Goal: Task Accomplishment & Management: Use online tool/utility

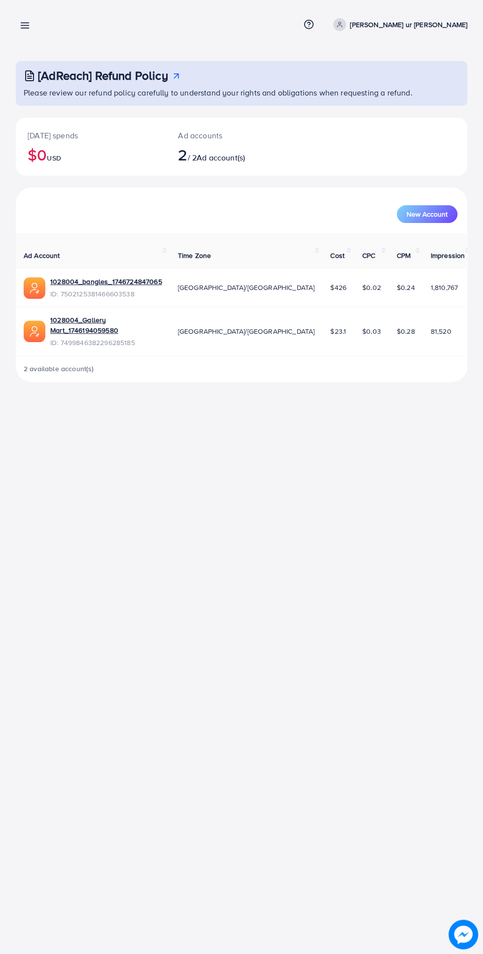
click at [101, 74] on h3 "[AdReach] Refund Policy" at bounding box center [103, 75] width 130 height 14
click at [27, 19] on link at bounding box center [23, 25] width 14 height 12
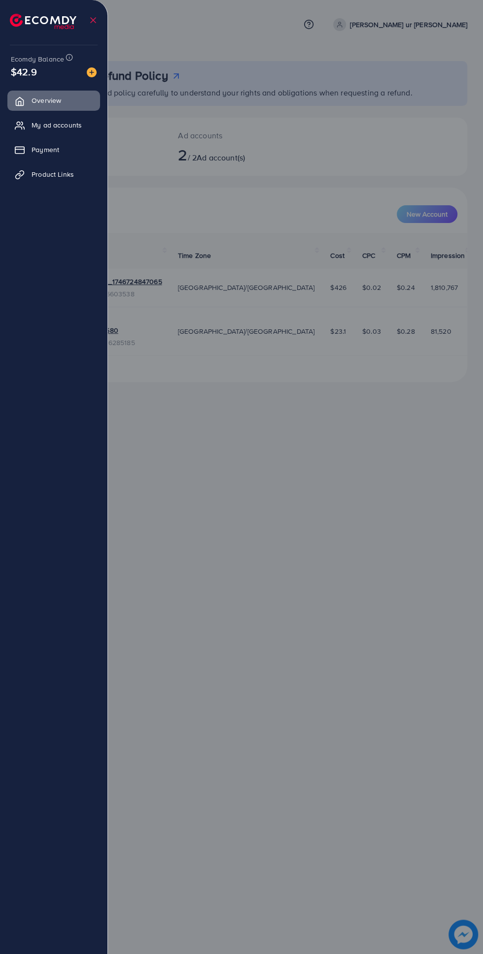
click at [71, 153] on link "Payment" at bounding box center [53, 150] width 93 height 20
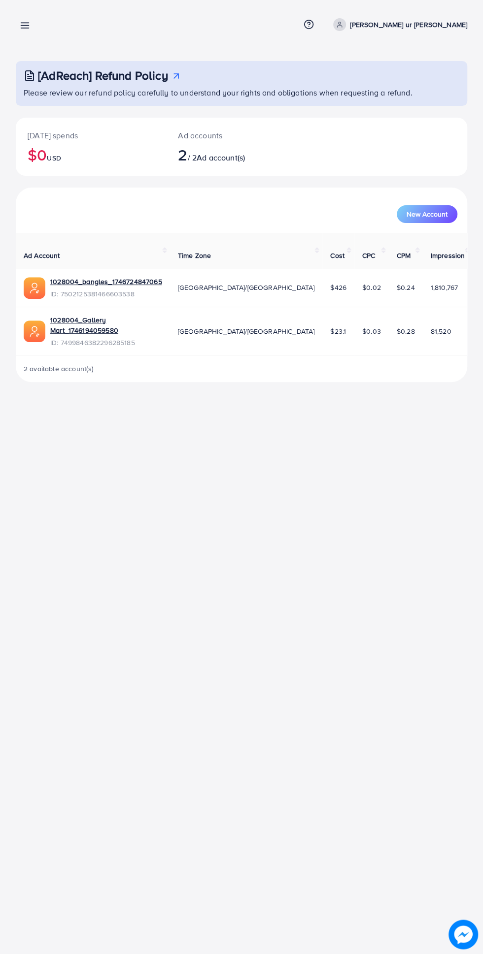
click at [22, 25] on icon at bounding box center [25, 25] width 10 height 10
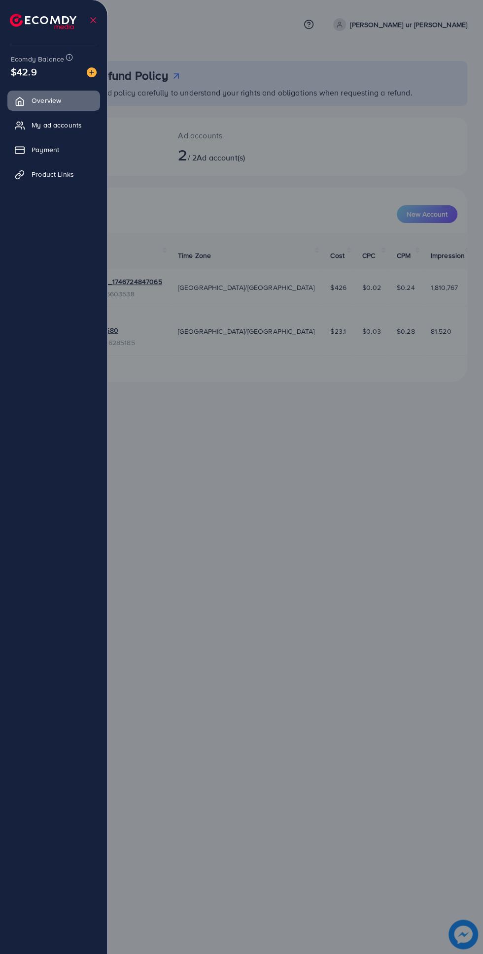
click at [48, 175] on span "Product Links" at bounding box center [53, 174] width 42 height 10
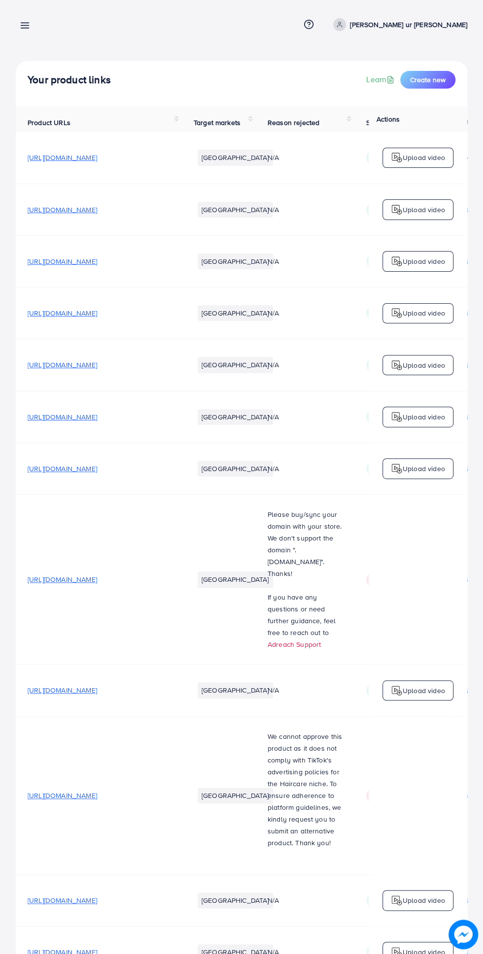
click at [425, 84] on span "Create new" at bounding box center [427, 80] width 35 height 10
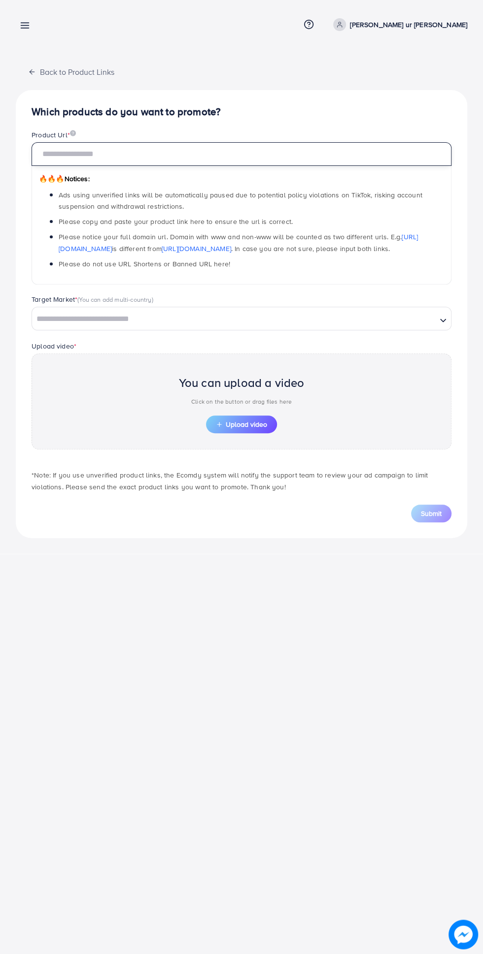
click at [40, 151] on input "text" at bounding box center [242, 154] width 420 height 24
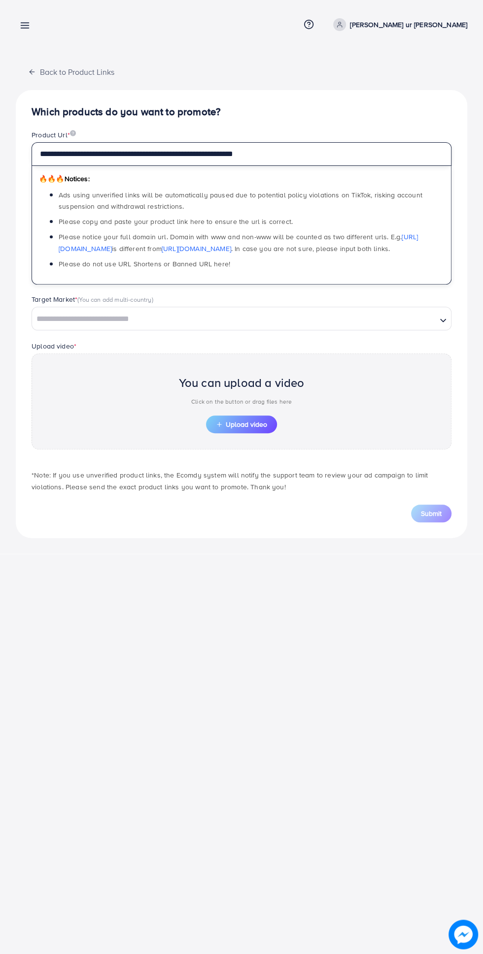
type input "**********"
click at [232, 422] on span "Upload video" at bounding box center [241, 424] width 51 height 7
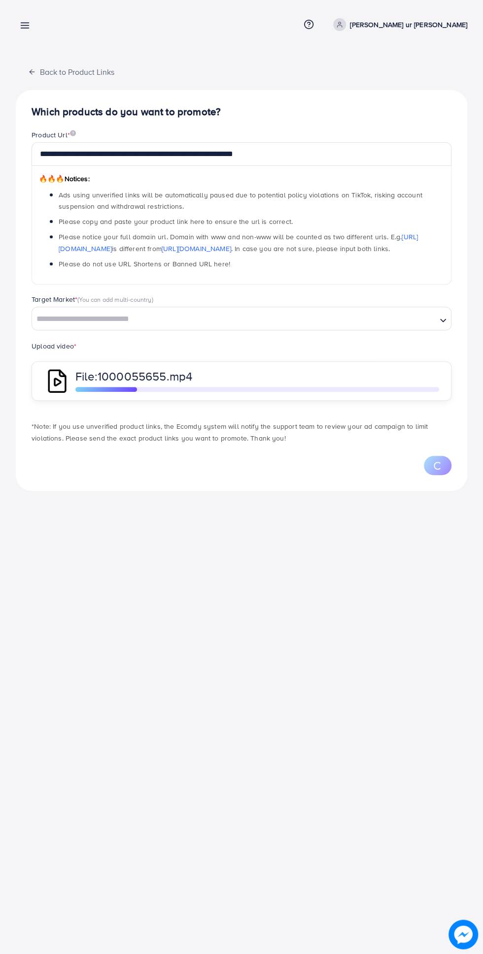
click at [136, 318] on input "Search for option" at bounding box center [234, 319] width 402 height 15
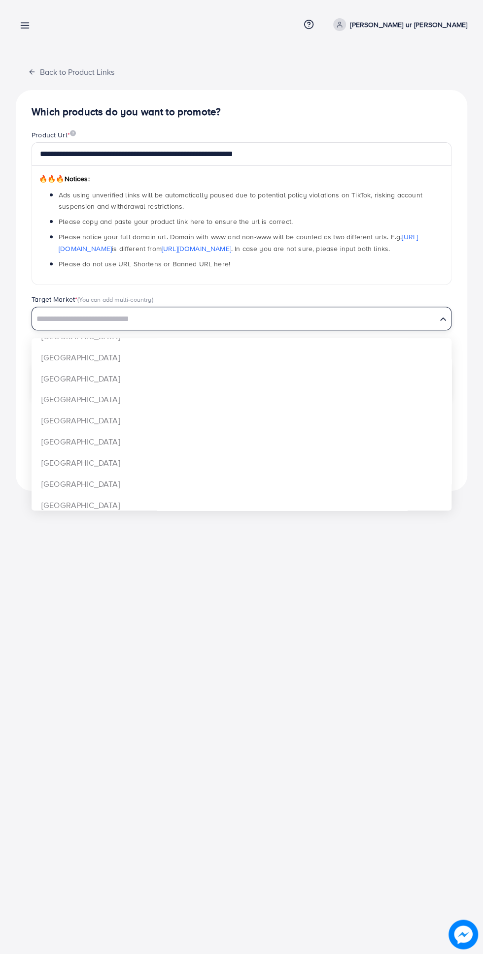
scroll to position [715, 0]
click at [59, 415] on div "**********" at bounding box center [241, 290] width 451 height 401
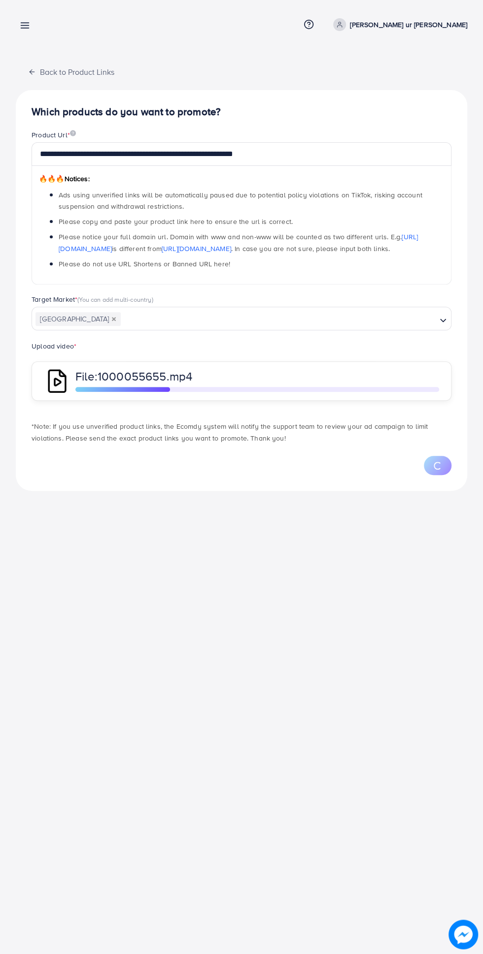
scroll to position [0, 0]
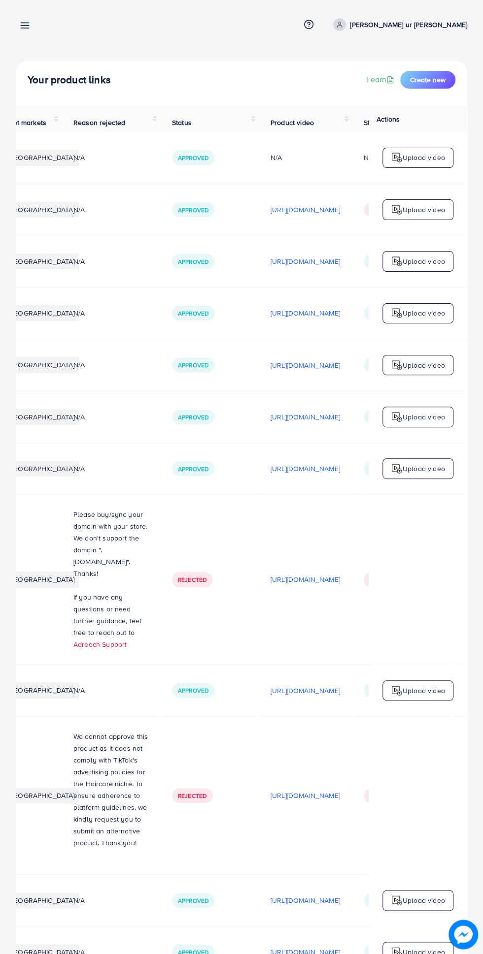
scroll to position [0, 329]
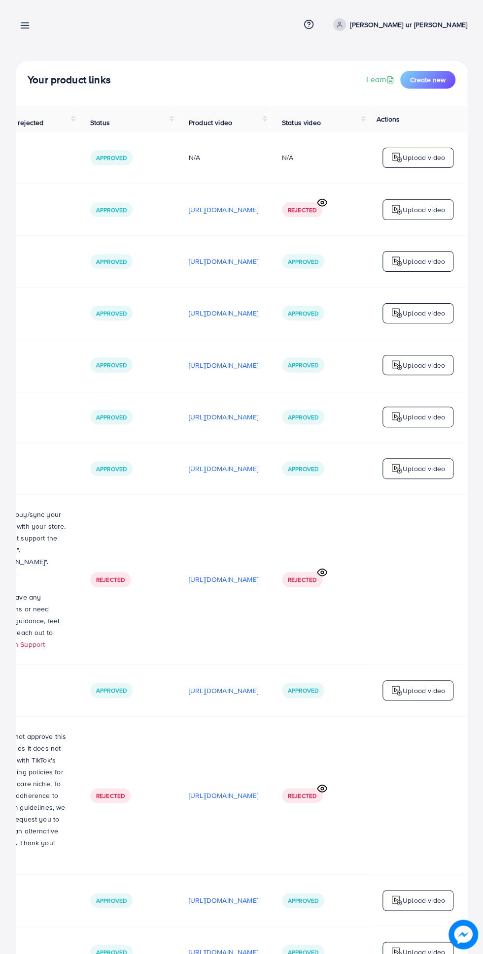
click at [434, 80] on span "Create new" at bounding box center [427, 80] width 35 height 10
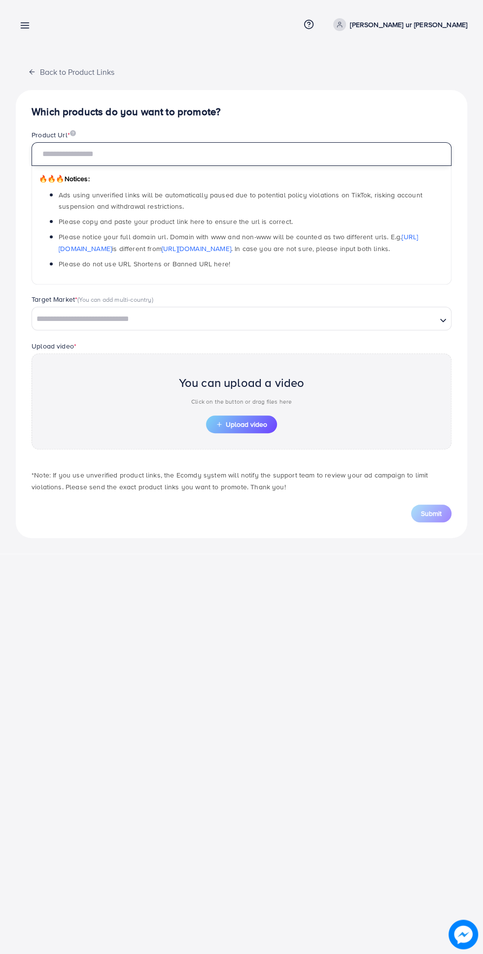
click at [355, 159] on input "text" at bounding box center [242, 154] width 420 height 24
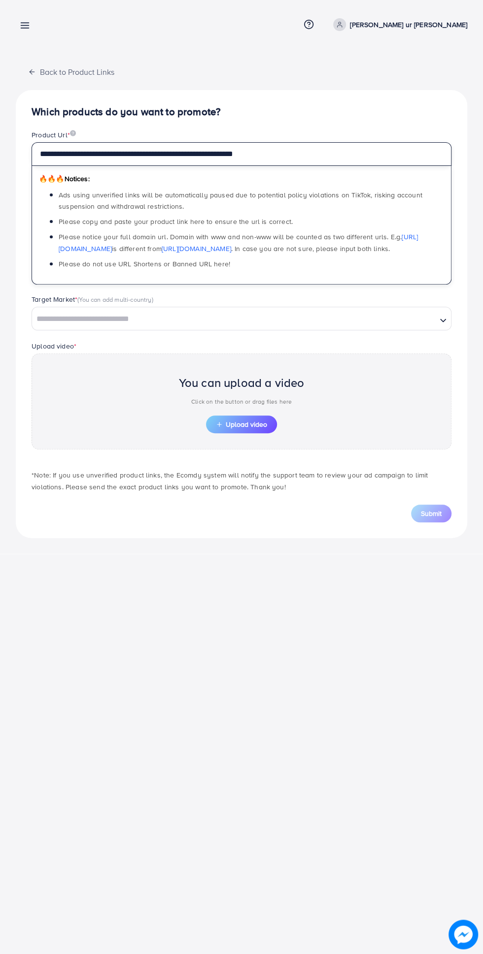
type input "**********"
click at [369, 319] on input "Search for option" at bounding box center [234, 319] width 402 height 15
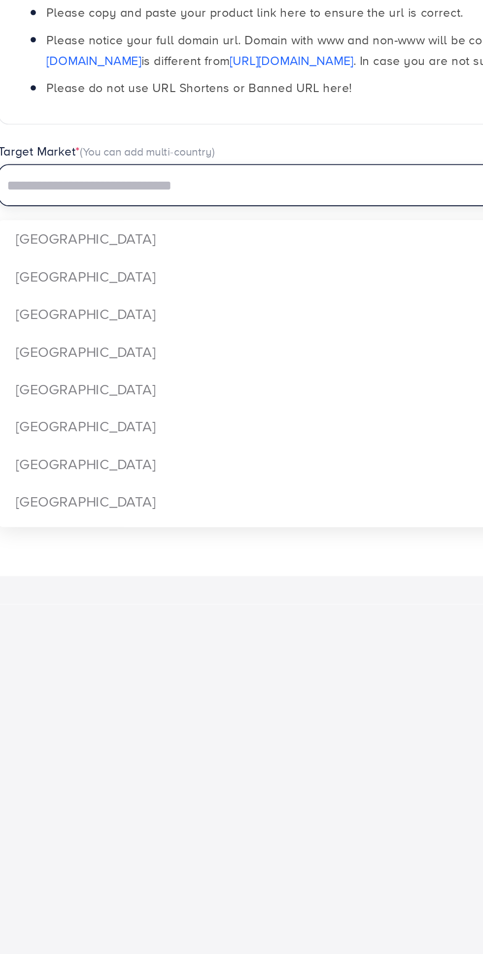
click at [66, 315] on input "Search for option" at bounding box center [234, 319] width 402 height 15
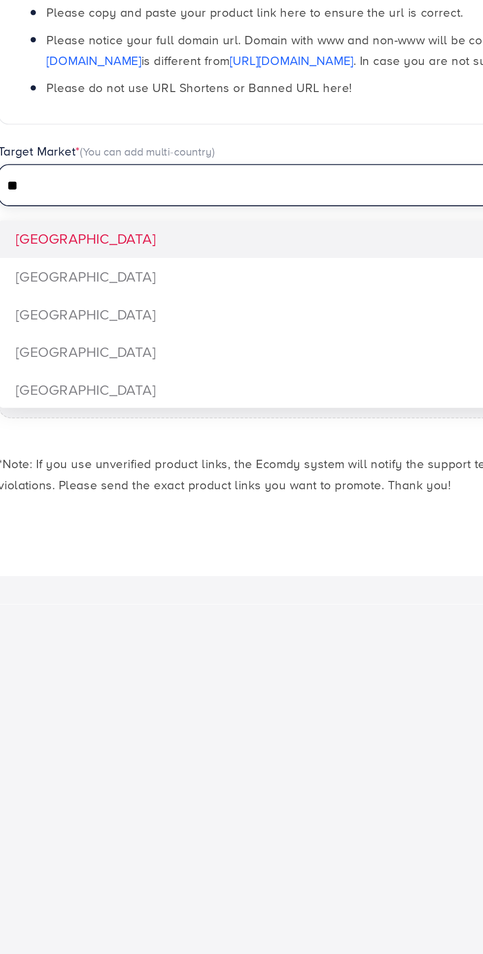
type input "**"
click at [53, 364] on div "**********" at bounding box center [241, 314] width 451 height 448
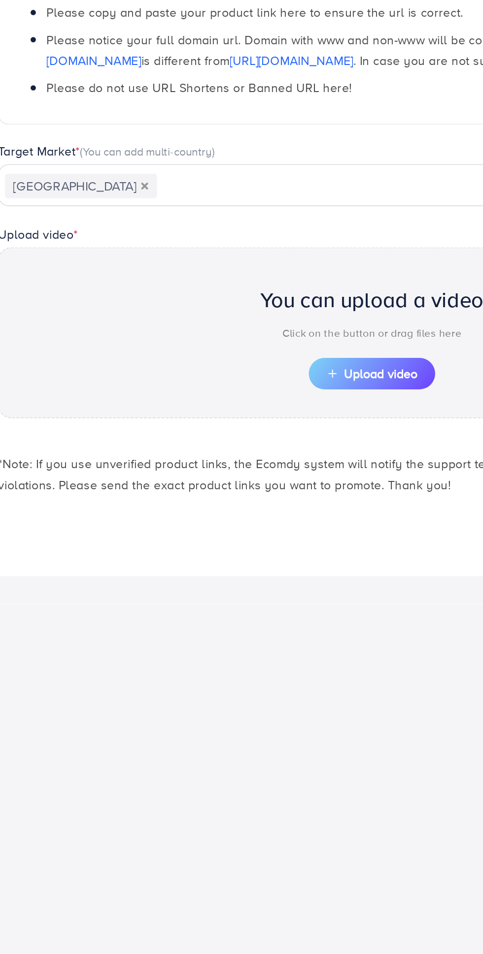
click at [254, 421] on span "Upload video" at bounding box center [241, 424] width 51 height 7
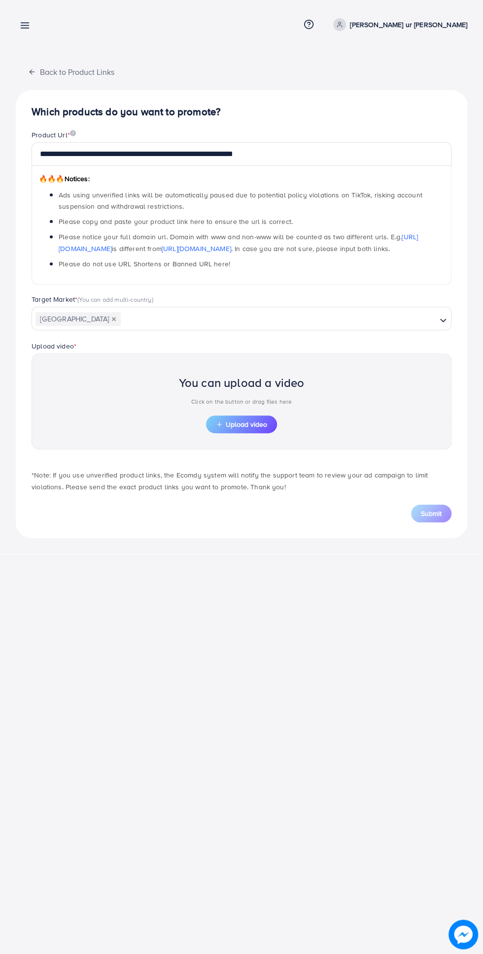
click at [219, 424] on line "button" at bounding box center [219, 424] width 0 height 4
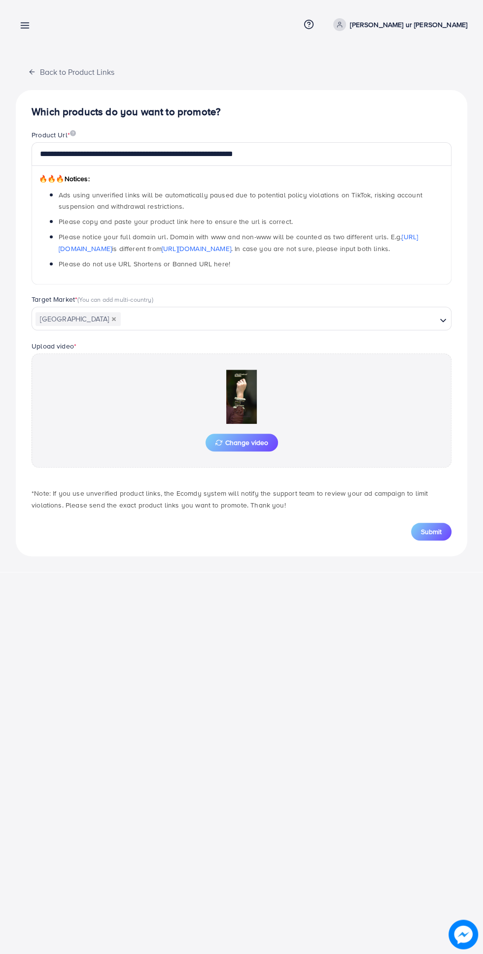
click at [435, 527] on span "Submit" at bounding box center [431, 532] width 21 height 10
click at [292, 157] on input "**********" at bounding box center [242, 154] width 420 height 24
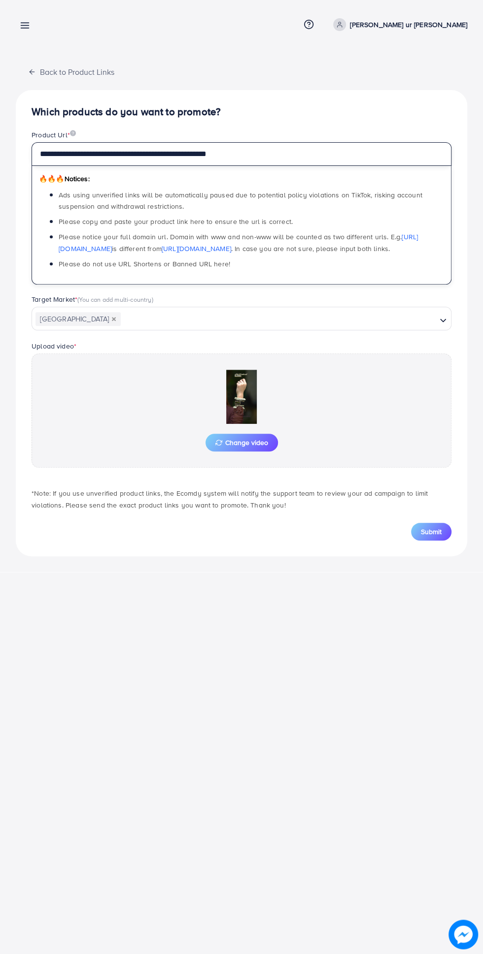
type input "**********"
click at [444, 523] on button "Submit" at bounding box center [431, 532] width 40 height 18
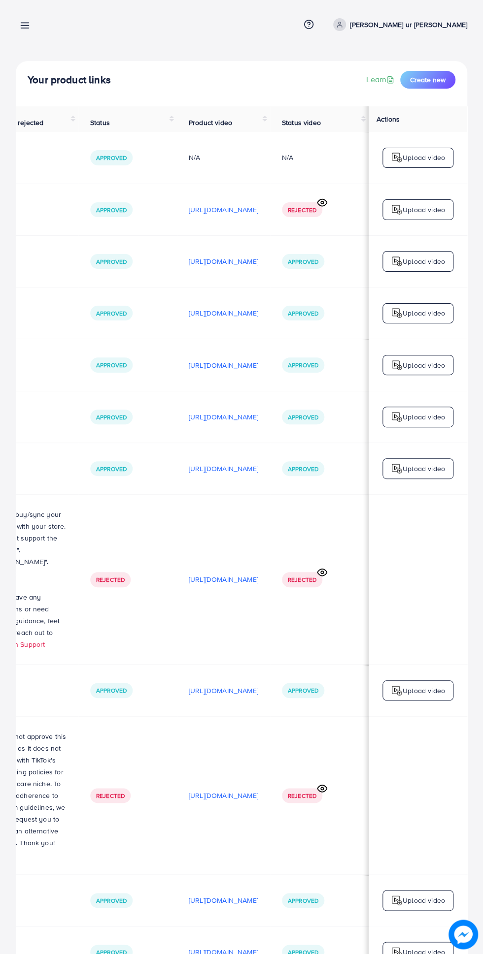
scroll to position [0, 329]
click at [21, 25] on icon at bounding box center [25, 25] width 10 height 10
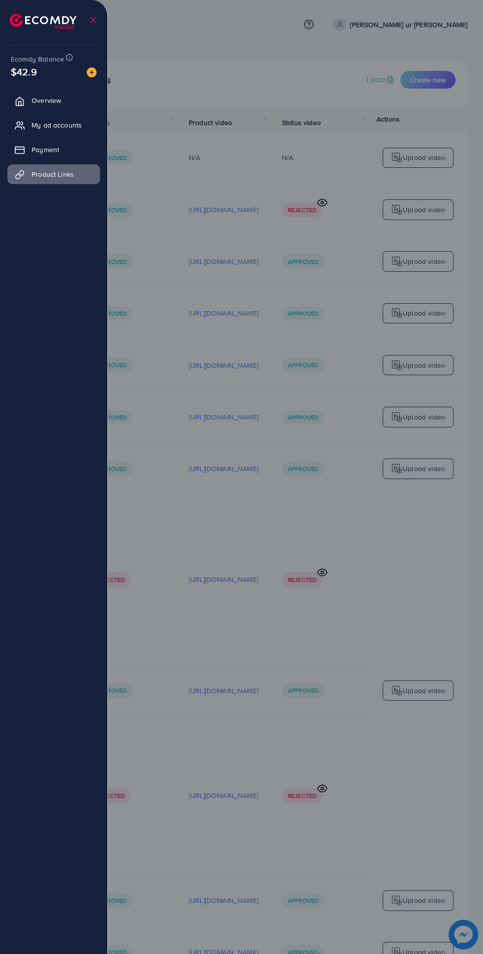
click at [209, 84] on div at bounding box center [241, 572] width 483 height 1145
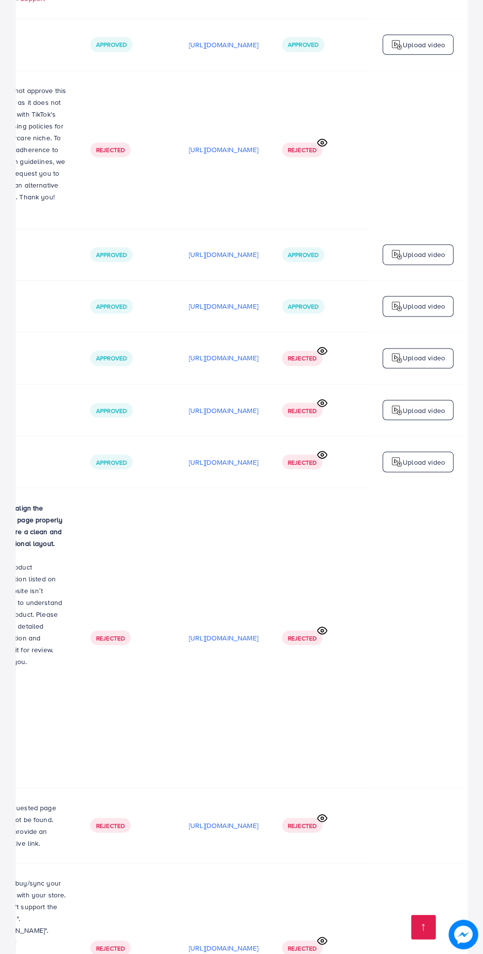
scroll to position [647, 0]
click at [424, 939] on link at bounding box center [423, 927] width 25 height 25
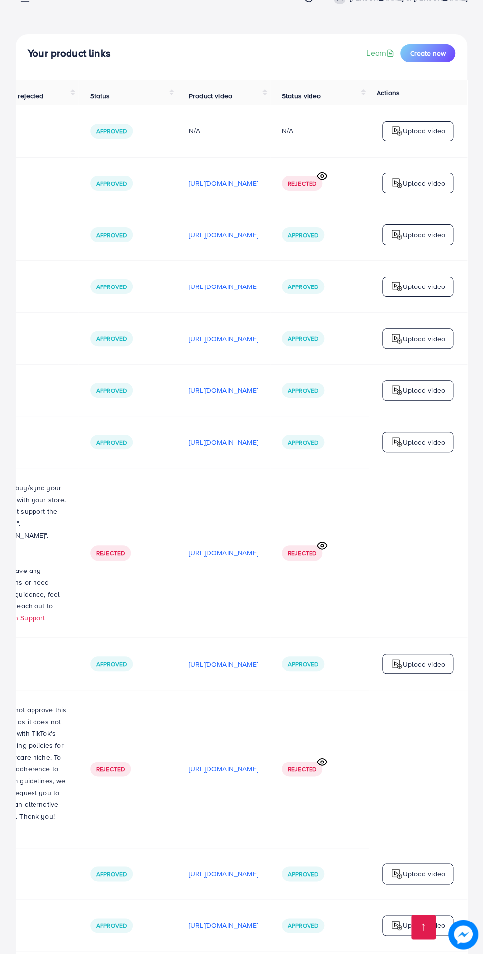
scroll to position [0, 0]
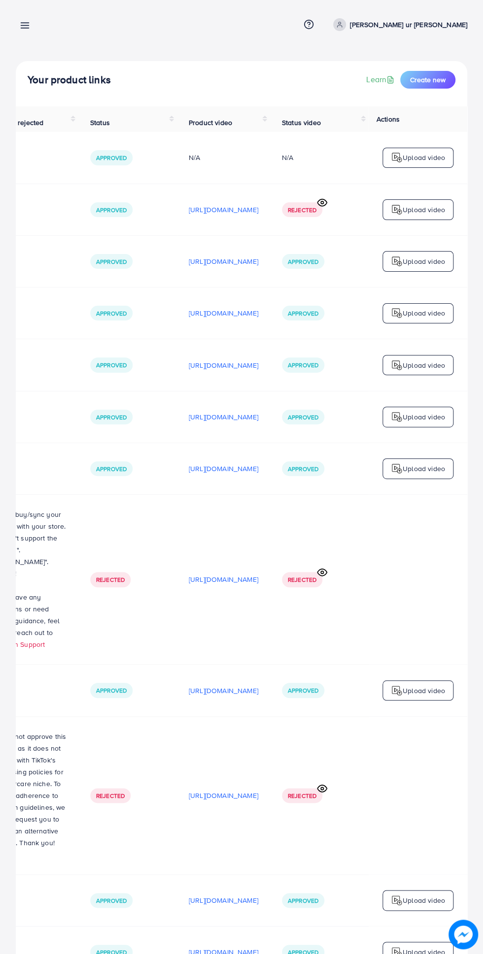
click at [376, 78] on link "Learn" at bounding box center [381, 79] width 30 height 11
click at [430, 22] on p "[PERSON_NAME] ur [PERSON_NAME]" at bounding box center [408, 25] width 117 height 12
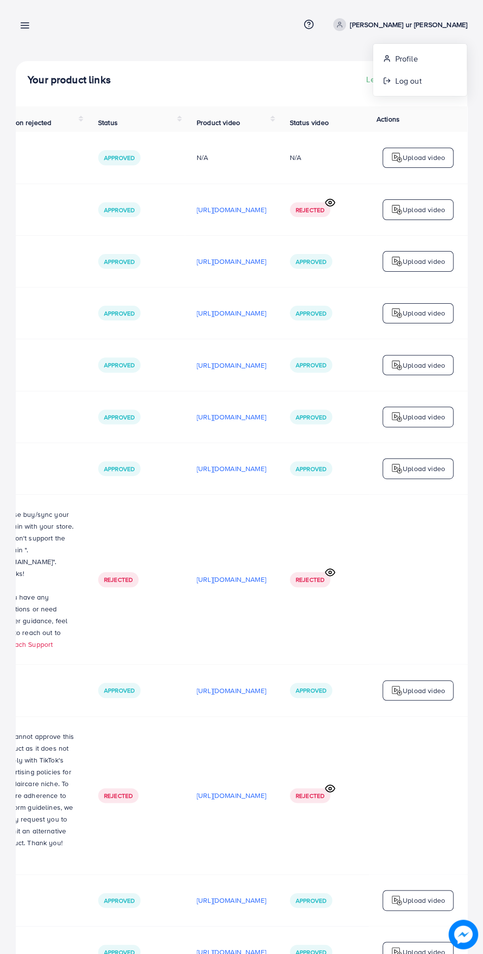
scroll to position [0, 329]
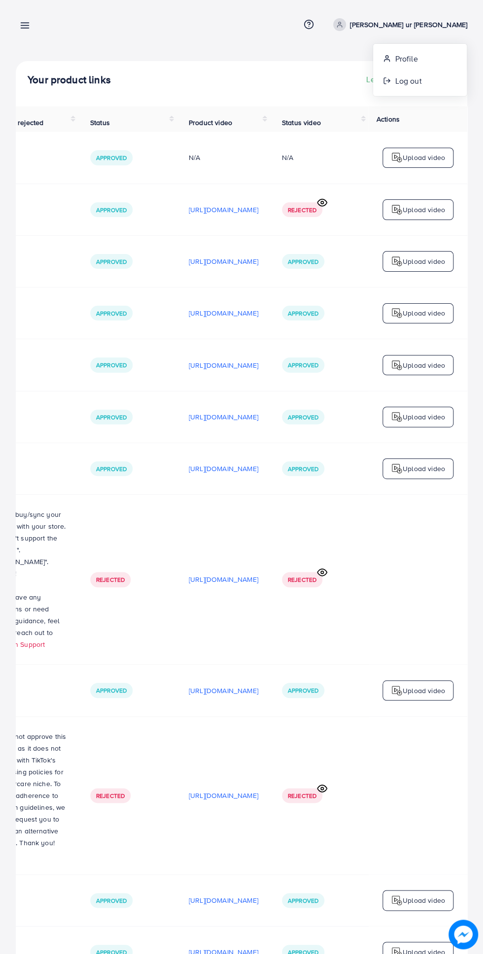
click at [253, 79] on div "Your product links Learn Create new" at bounding box center [241, 80] width 427 height 18
